Goal: Complete application form: Complete application form

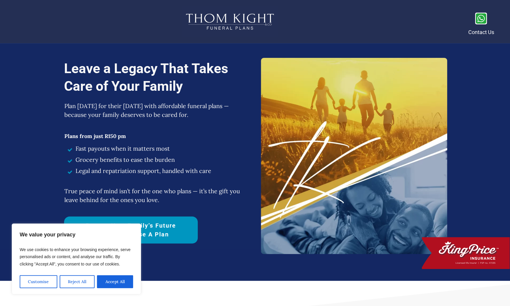
click at [108, 283] on button "Accept All" at bounding box center [115, 281] width 36 height 13
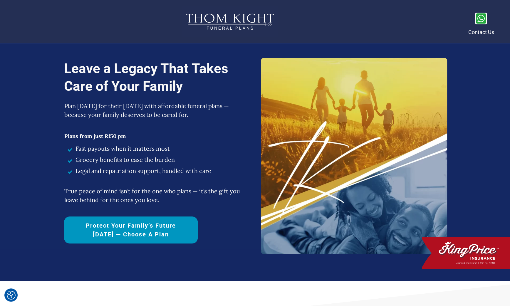
click at [111, 235] on span "Protect Your Family’s Future Today — Choose a Plan" at bounding box center [130, 230] width 113 height 18
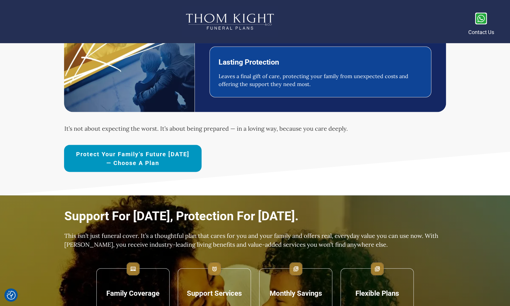
click at [118, 158] on span "Protect Your Family’s Future Today — Choose a Plan" at bounding box center [132, 159] width 117 height 18
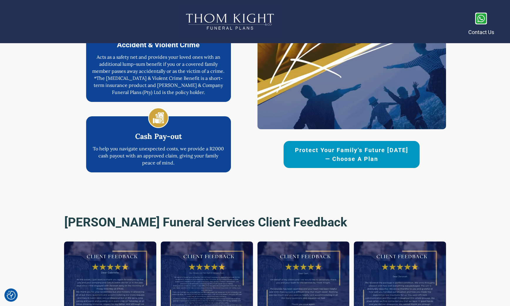
click at [299, 156] on span "Protect Your Family’s Future Today — Choose a Plan" at bounding box center [352, 155] width 116 height 18
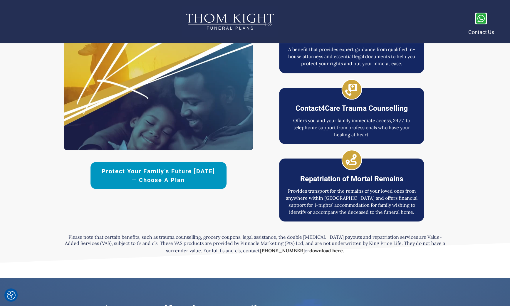
click at [163, 172] on span "Protect Your Family’s Future Today — Choose a Plan" at bounding box center [159, 176] width 116 height 18
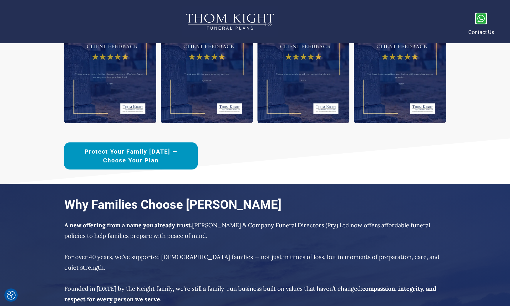
click at [164, 156] on span "Protect Your Family [DATE] —Choose Your Plan" at bounding box center [130, 156] width 113 height 18
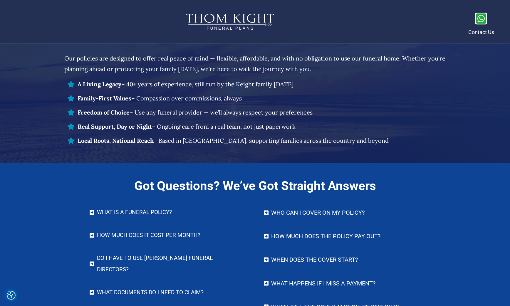
scroll to position [2340, 0]
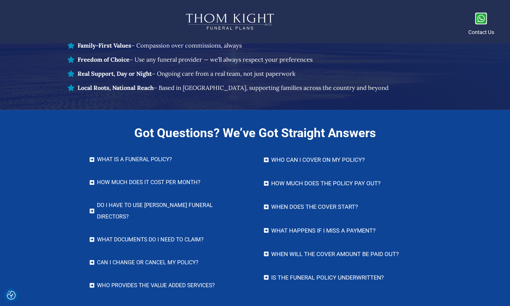
click at [151, 160] on h4 "What IS A FUNERAL POLICY?" at bounding box center [171, 159] width 149 height 11
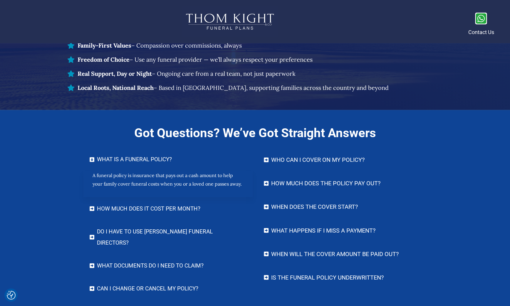
click at [290, 161] on h4 "Who can I cover on my policy?" at bounding box center [345, 160] width 149 height 12
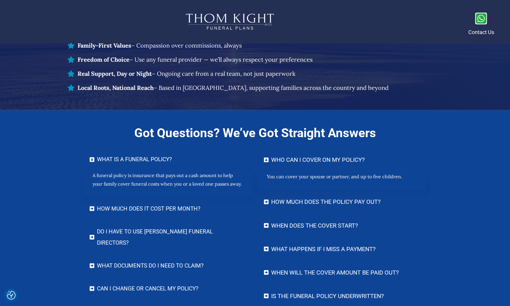
click at [173, 204] on h4 "How much does it cost per month?" at bounding box center [171, 208] width 149 height 11
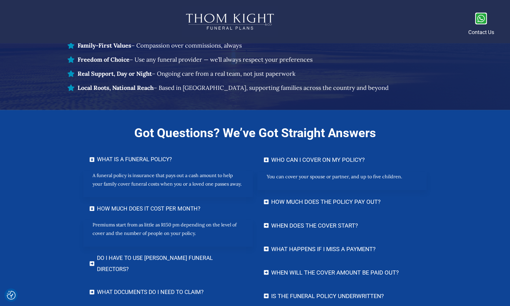
click at [287, 203] on h4 "How much does the policy pay out?" at bounding box center [345, 202] width 149 height 12
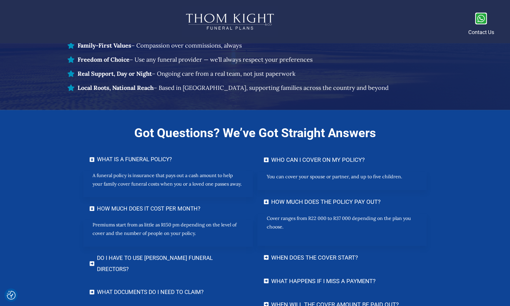
click at [183, 259] on h4 "Do I have to use [PERSON_NAME] Funeral Directors?" at bounding box center [171, 264] width 149 height 22
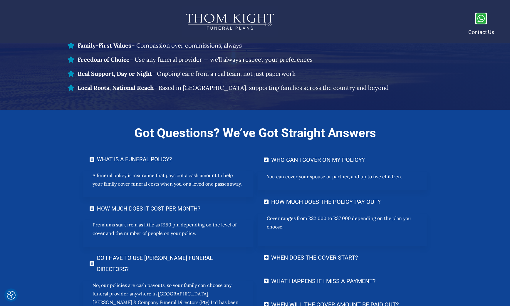
click at [295, 260] on h4 "When does the cover start?" at bounding box center [345, 258] width 149 height 12
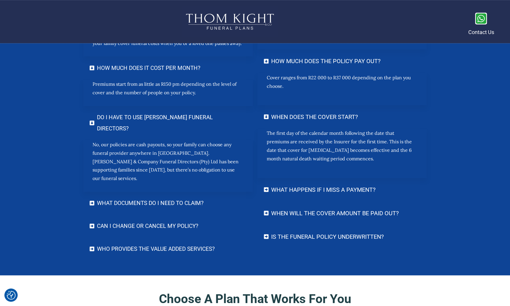
scroll to position [2481, 0]
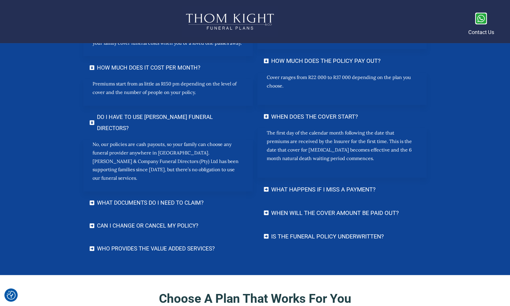
click at [173, 197] on h4 "What documents do I need to claim?" at bounding box center [171, 202] width 149 height 11
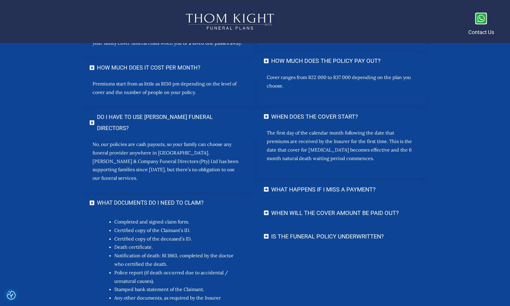
click at [281, 190] on h4 "What happens if I miss a payment?" at bounding box center [345, 189] width 149 height 12
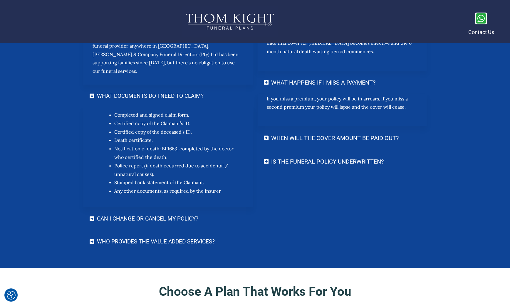
scroll to position [2589, 0]
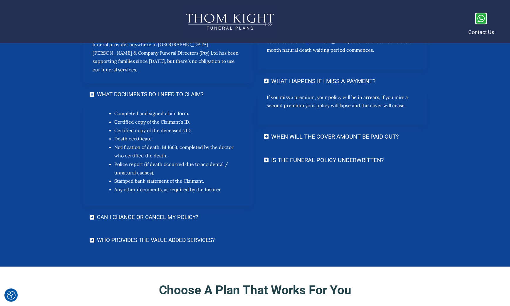
click at [300, 136] on h4 "When will the cover amount be paid out?" at bounding box center [345, 137] width 149 height 12
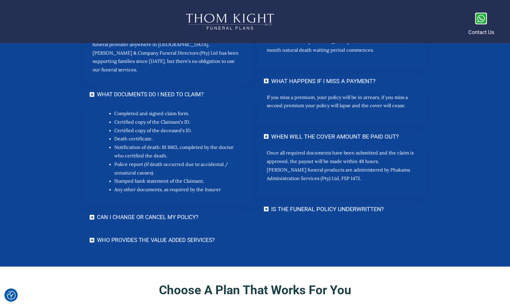
click at [287, 213] on h4 "Is the funeral policy underwritten?" at bounding box center [345, 209] width 149 height 12
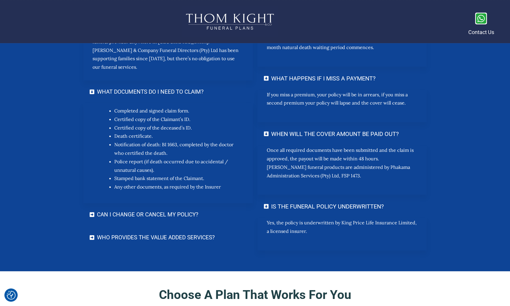
scroll to position [2641, 0]
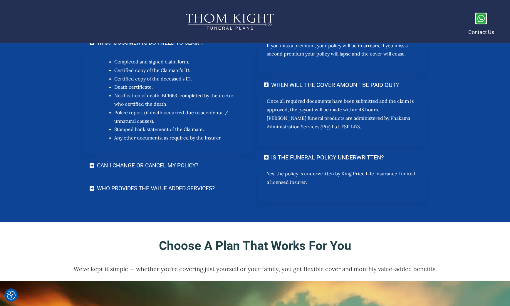
click at [158, 160] on h4 "Can I change or cancel my policy?" at bounding box center [171, 165] width 149 height 11
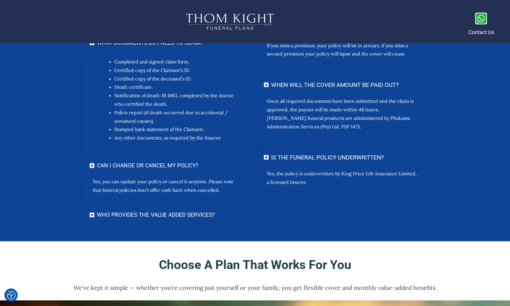
click at [154, 210] on h4 "Who provides the Value Added Services?" at bounding box center [171, 215] width 149 height 11
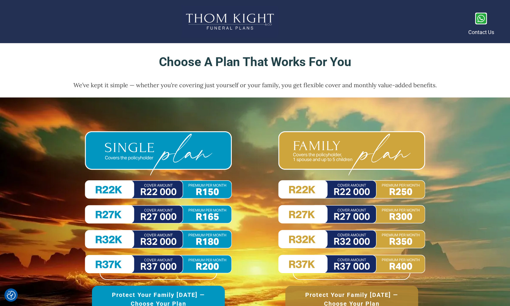
scroll to position [2871, 0]
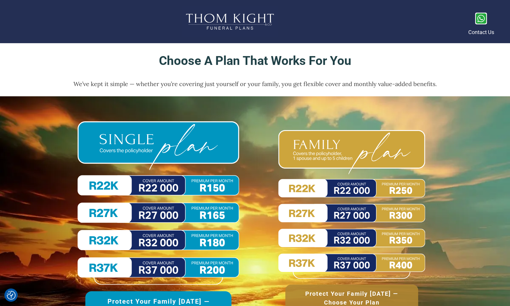
click at [155, 174] on img at bounding box center [159, 202] width 162 height 163
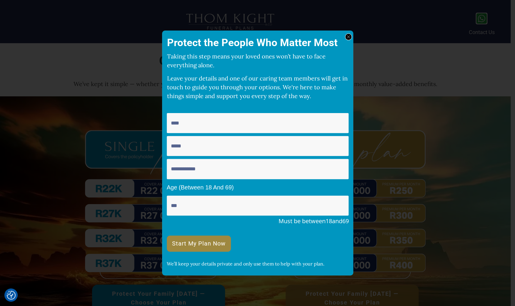
click at [351, 36] on div at bounding box center [348, 37] width 7 height 7
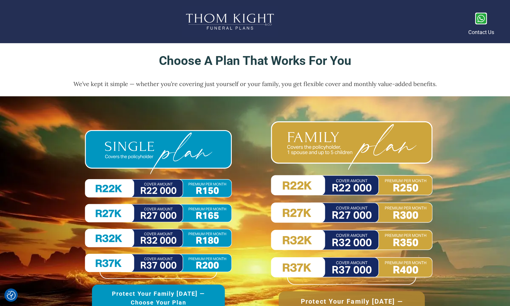
click at [343, 195] on img at bounding box center [352, 203] width 162 height 164
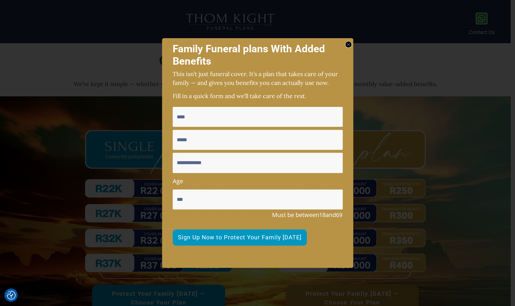
click at [120, 137] on div at bounding box center [257, 153] width 515 height 306
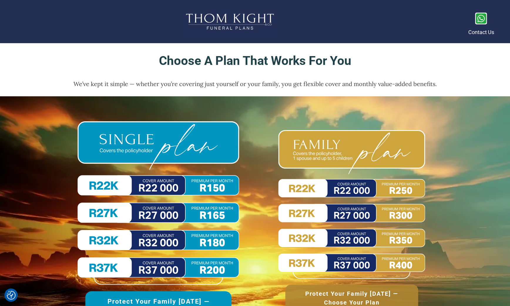
click at [132, 143] on img at bounding box center [159, 202] width 162 height 163
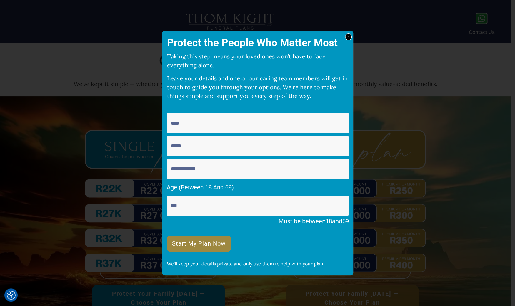
click at [193, 121] on input "text" at bounding box center [258, 123] width 182 height 20
click at [345, 34] on div "Protect the People Who Matter Most Taking this step means your loved ones won’t…" at bounding box center [257, 153] width 191 height 245
click at [347, 39] on div at bounding box center [348, 37] width 7 height 7
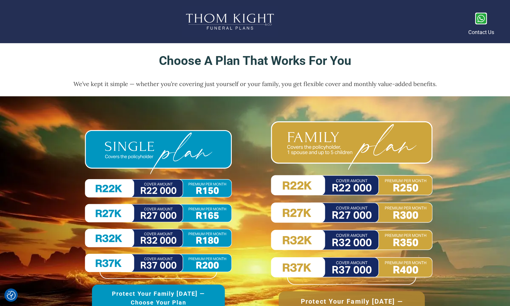
click at [320, 153] on img at bounding box center [352, 203] width 162 height 164
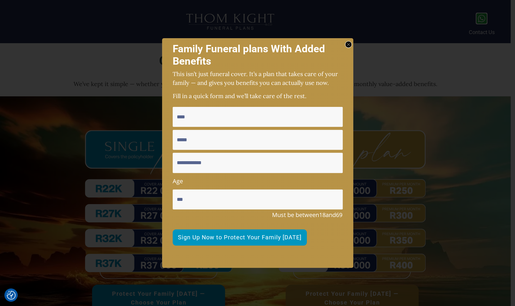
click at [347, 44] on icon at bounding box center [348, 44] width 3 height 3
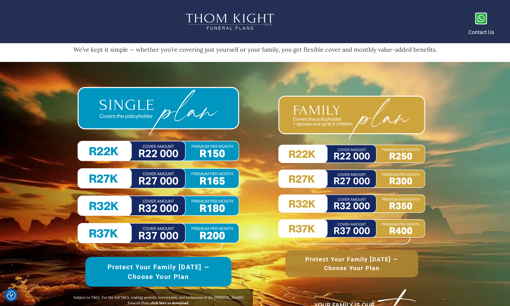
scroll to position [2899, 0]
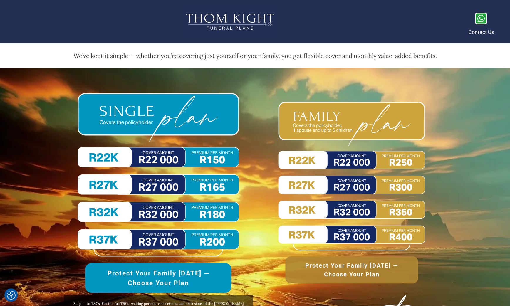
click at [172, 158] on img at bounding box center [159, 174] width 162 height 163
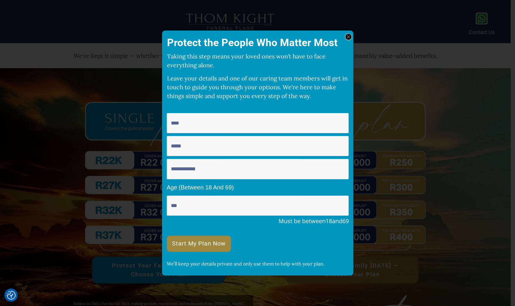
click at [183, 130] on input "text" at bounding box center [258, 123] width 182 height 20
type input "****"
click at [212, 146] on input "email" at bounding box center [258, 146] width 182 height 20
type input "**********"
click at [231, 168] on input "text" at bounding box center [258, 169] width 182 height 20
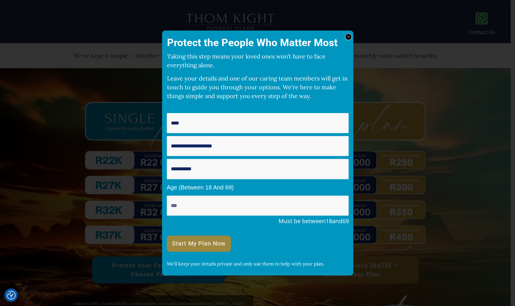
type input "**********"
click at [338, 206] on input "**" at bounding box center [258, 206] width 182 height 20
drag, startPoint x: 253, startPoint y: 212, endPoint x: 139, endPoint y: 209, distance: 113.8
click at [167, 209] on input "**" at bounding box center [258, 206] width 182 height 20
type input "**"
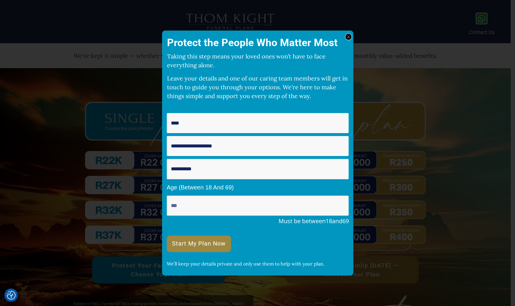
click at [210, 247] on span "Start My Plan Now" at bounding box center [199, 244] width 54 height 6
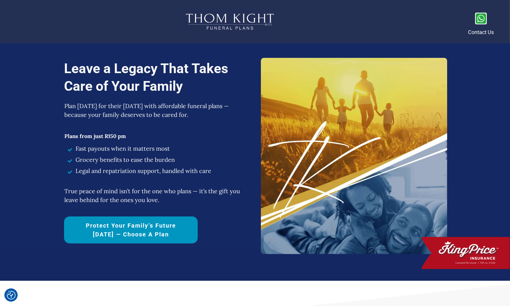
scroll to position [2815, 0]
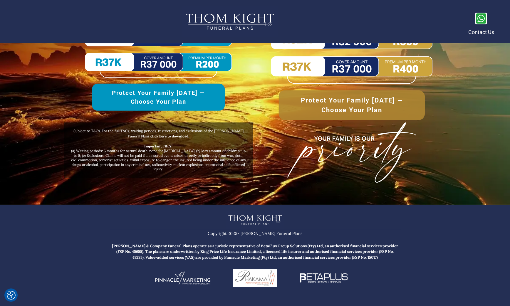
click at [301, 78] on img at bounding box center [352, 2] width 162 height 164
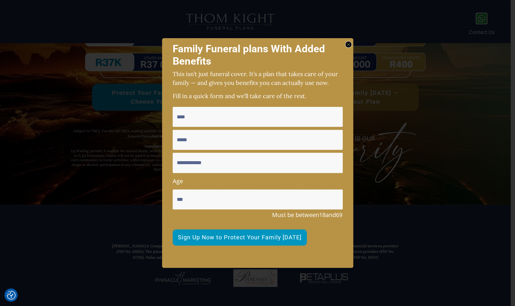
click at [216, 128] on div "Age ** Must be between 18 and 69 Sign Up Now to Protect Your Family [DATE]" at bounding box center [258, 176] width 170 height 139
click at [200, 118] on input "text" at bounding box center [258, 117] width 170 height 20
type input "***"
click at [210, 136] on input "email" at bounding box center [258, 140] width 170 height 20
type input "**********"
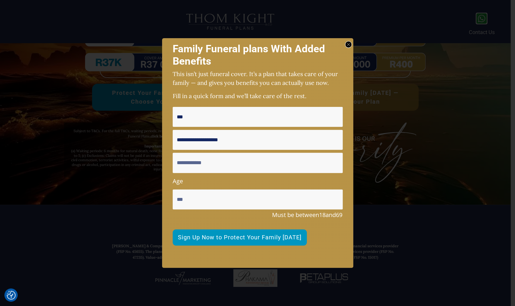
click at [205, 156] on input "text" at bounding box center [258, 163] width 170 height 20
type input "**********"
click at [261, 236] on span "Sign Up Now to Protect Your Family [DATE]" at bounding box center [239, 238] width 123 height 6
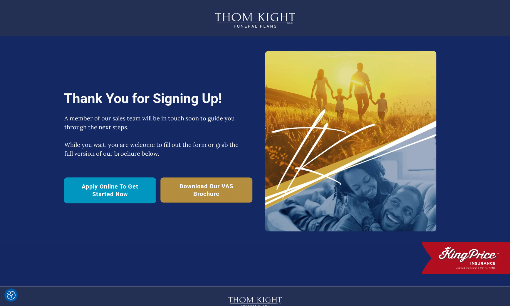
click at [201, 189] on span "Download Our VAS Brochure" at bounding box center [206, 190] width 78 height 15
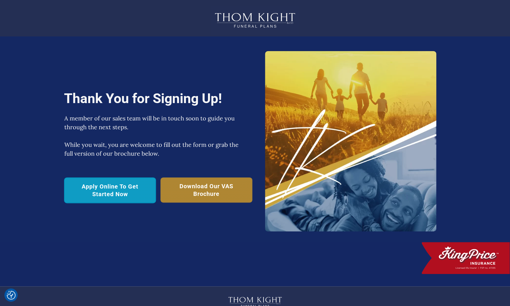
click at [116, 187] on span "Apply Online To Get Started Now" at bounding box center [110, 190] width 78 height 15
